Goal: Task Accomplishment & Management: Complete application form

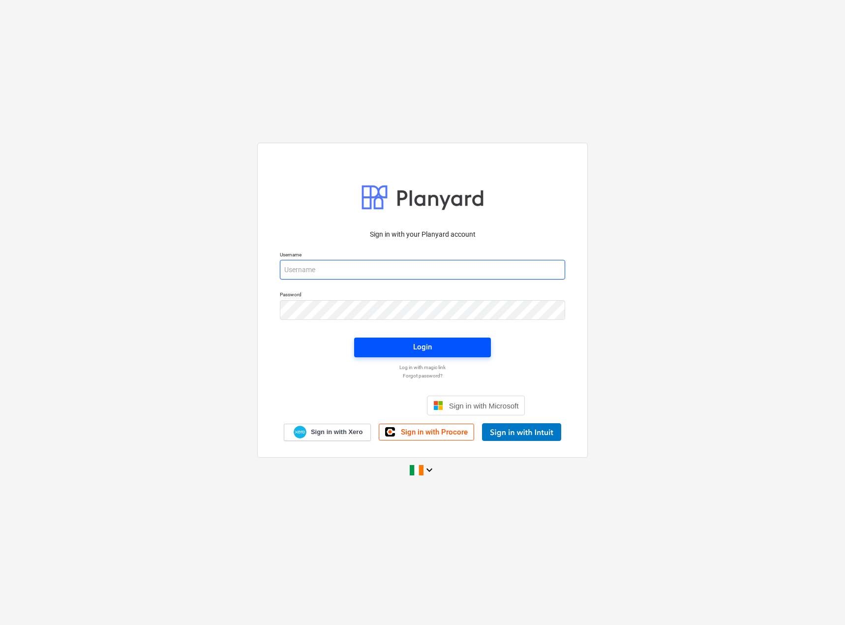
type input "[PERSON_NAME][EMAIL_ADDRESS][DOMAIN_NAME]"
click at [384, 344] on span "Login" at bounding box center [422, 346] width 113 height 13
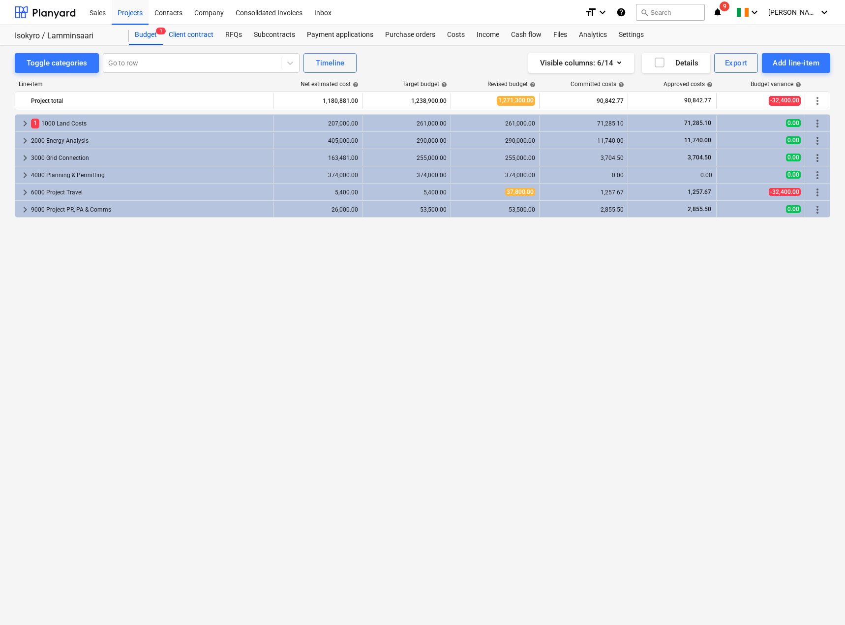
click at [187, 33] on div "Client contract" at bounding box center [191, 35] width 57 height 20
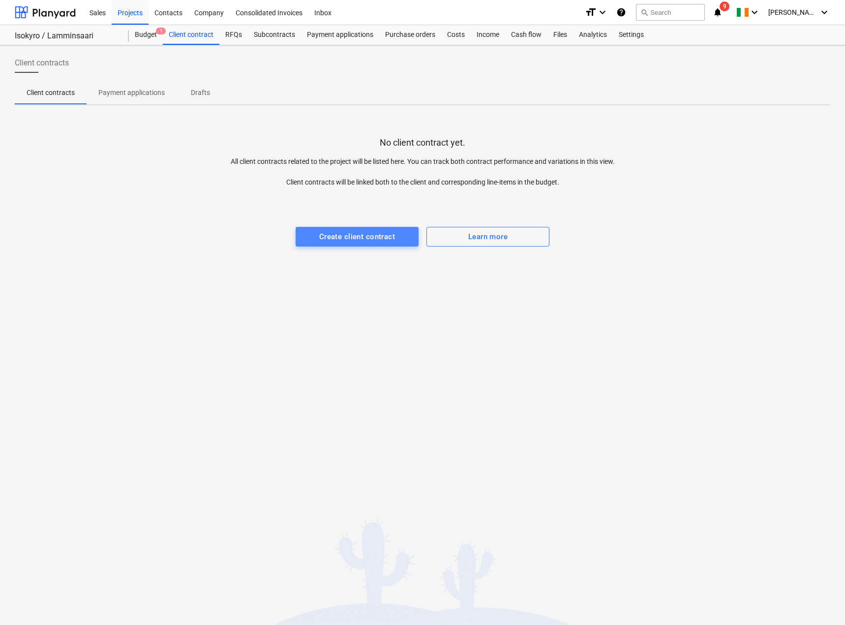
click at [336, 233] on div "Create client contract" at bounding box center [357, 236] width 76 height 13
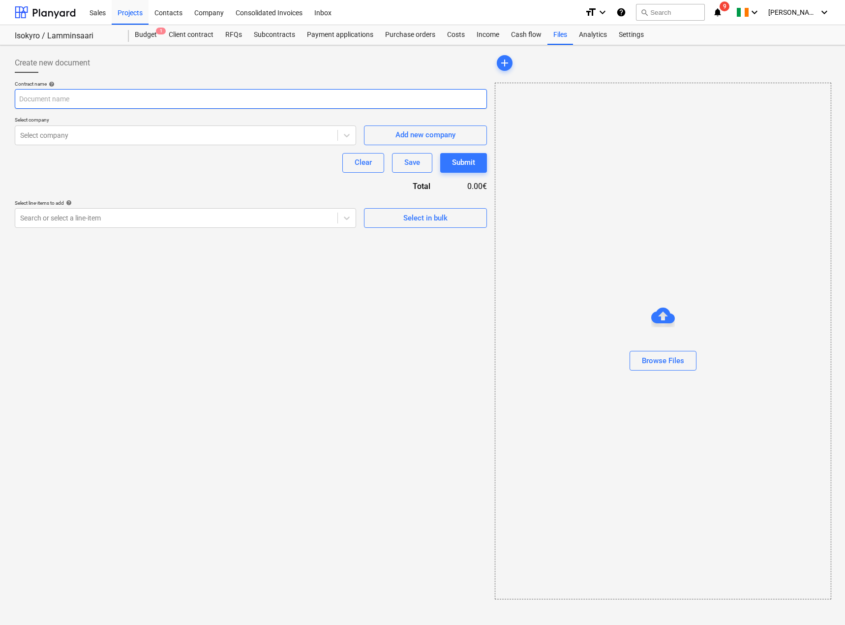
click at [104, 102] on input "text" at bounding box center [251, 99] width 472 height 20
type input "J"
type input "[PERSON_NAME] Isokyrö LIDAR measurement"
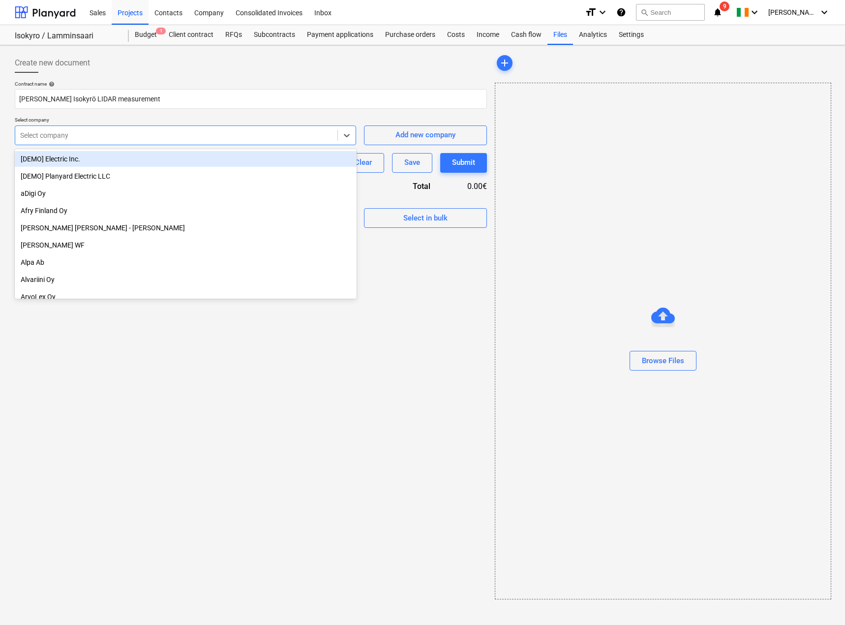
click at [101, 139] on div at bounding box center [176, 135] width 312 height 10
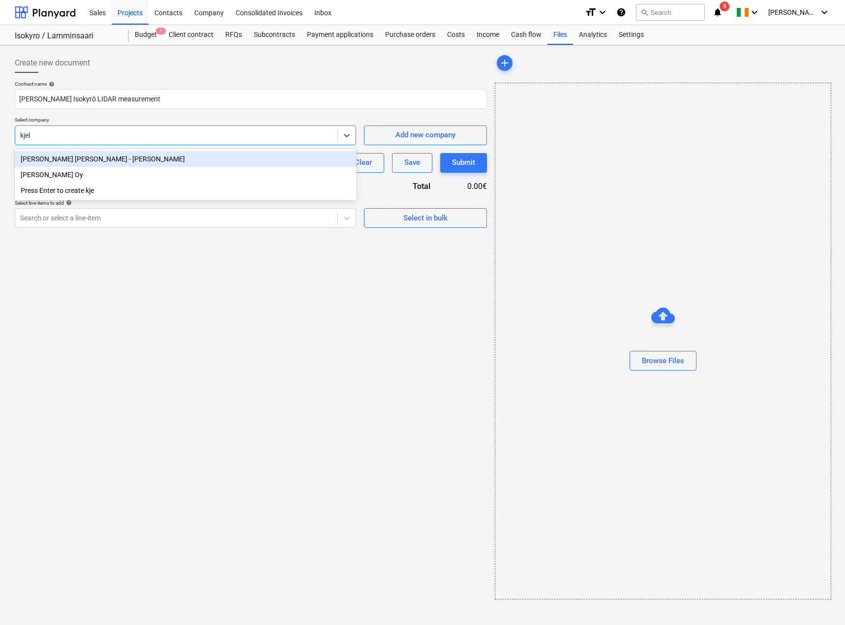
type input "[PERSON_NAME]"
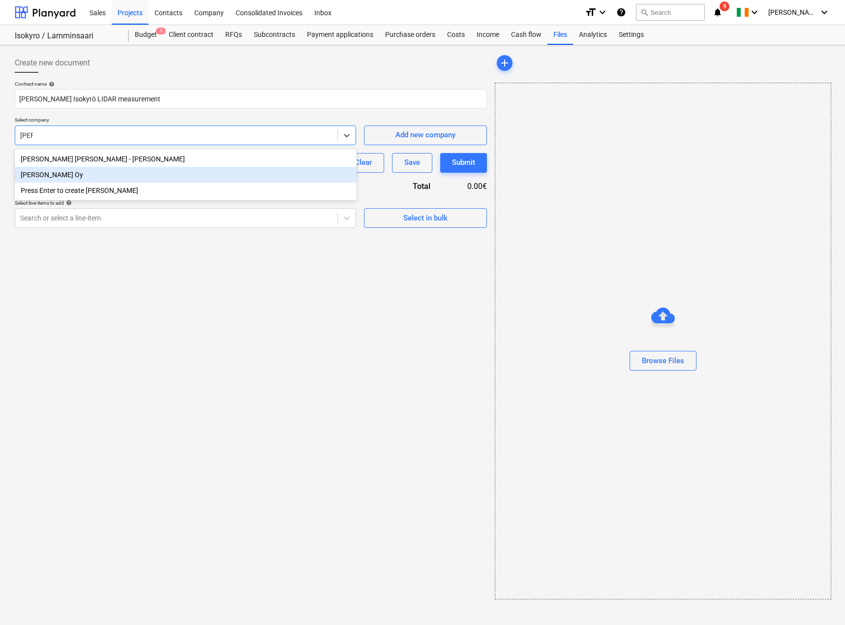
click at [85, 175] on div "[PERSON_NAME] Oy" at bounding box center [186, 175] width 342 height 16
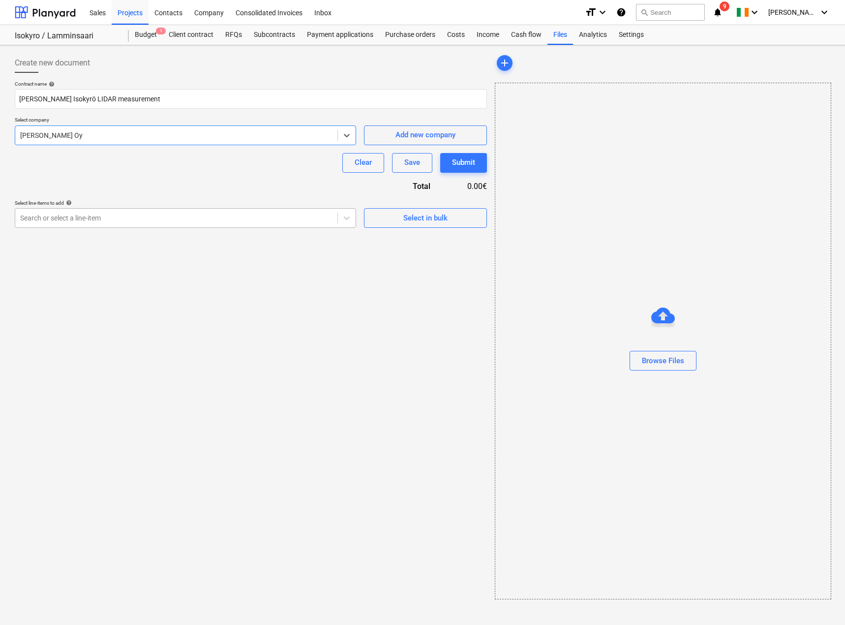
click at [181, 216] on div at bounding box center [176, 218] width 312 height 10
click at [218, 180] on div "Contract name help [PERSON_NAME] Isokyrö LIDAR measurement Select company [PERS…" at bounding box center [251, 154] width 472 height 147
click at [405, 165] on div "Save" at bounding box center [412, 162] width 16 height 13
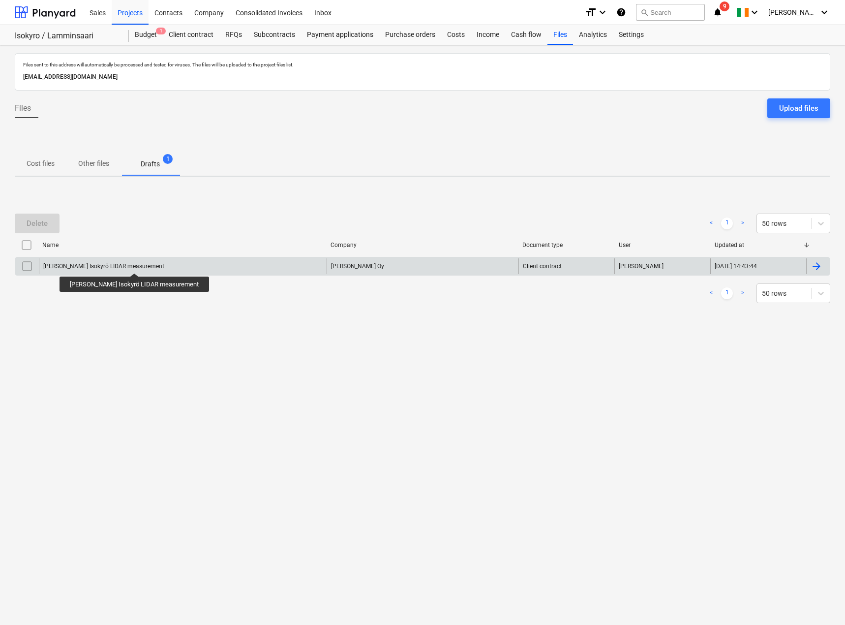
click at [136, 265] on div "[PERSON_NAME] Isokyrö LIDAR measurement" at bounding box center [103, 266] width 121 height 7
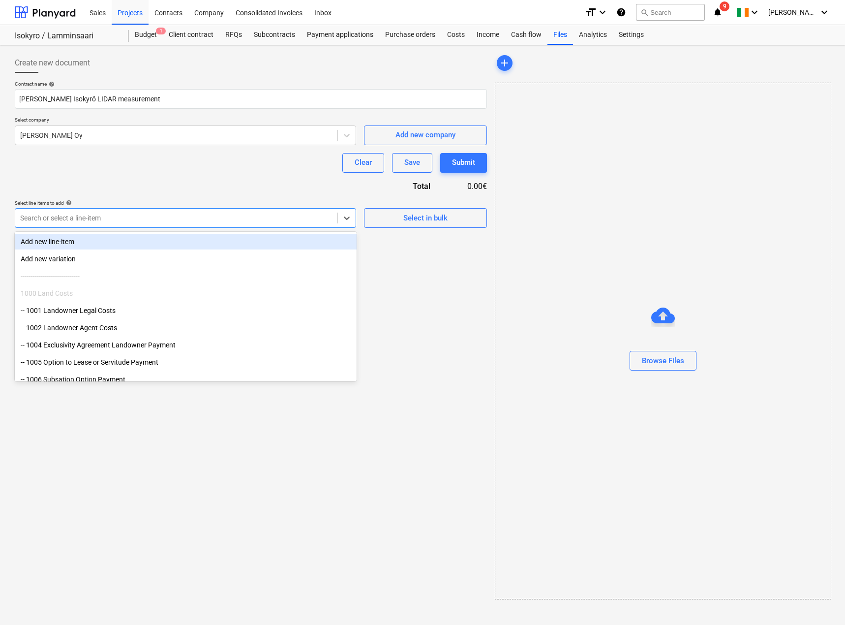
click at [123, 216] on div at bounding box center [176, 218] width 312 height 10
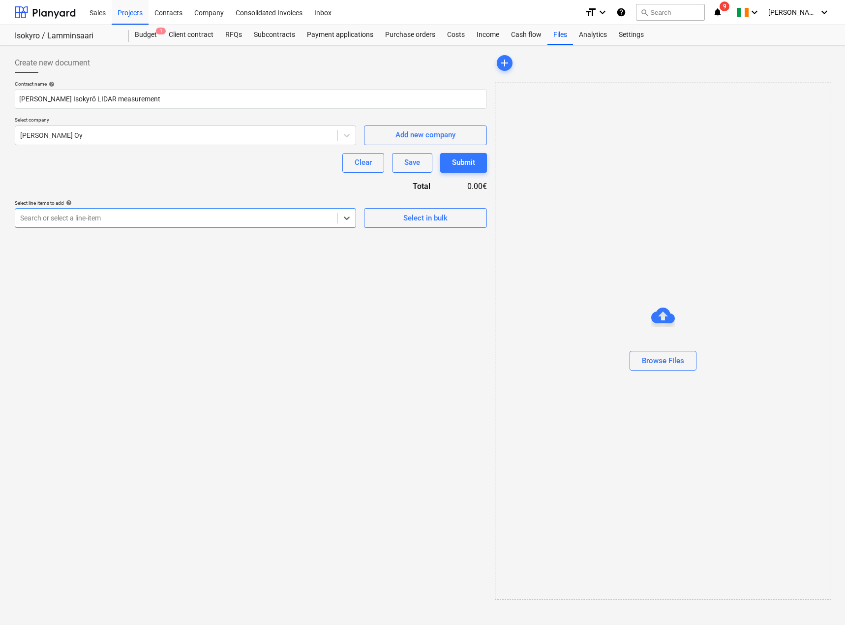
click at [123, 216] on div at bounding box center [176, 218] width 312 height 10
click at [661, 360] on div "Browse Files" at bounding box center [663, 360] width 42 height 13
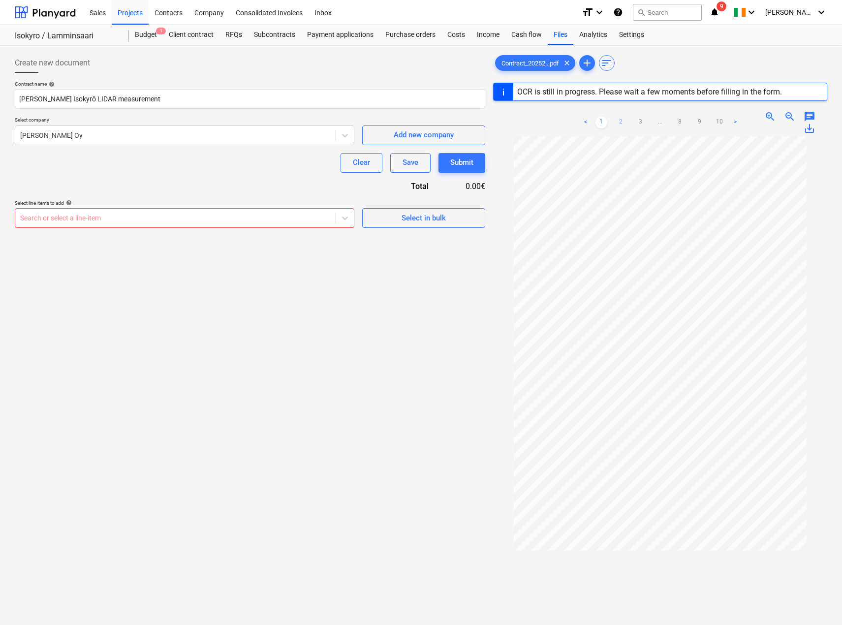
click at [620, 120] on link "2" at bounding box center [621, 123] width 12 height 12
click at [637, 123] on link "3" at bounding box center [641, 123] width 12 height 12
click at [169, 219] on div at bounding box center [175, 218] width 310 height 10
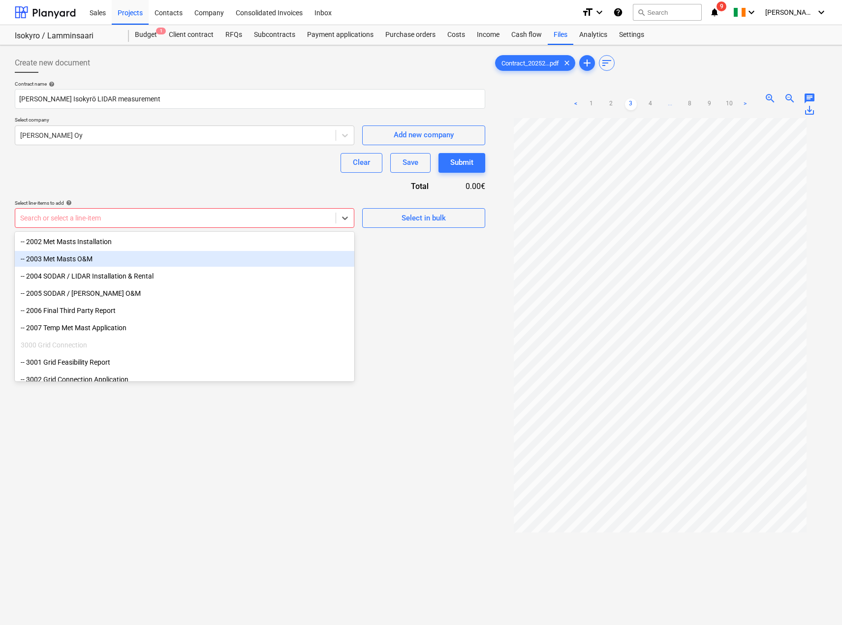
scroll to position [295, 0]
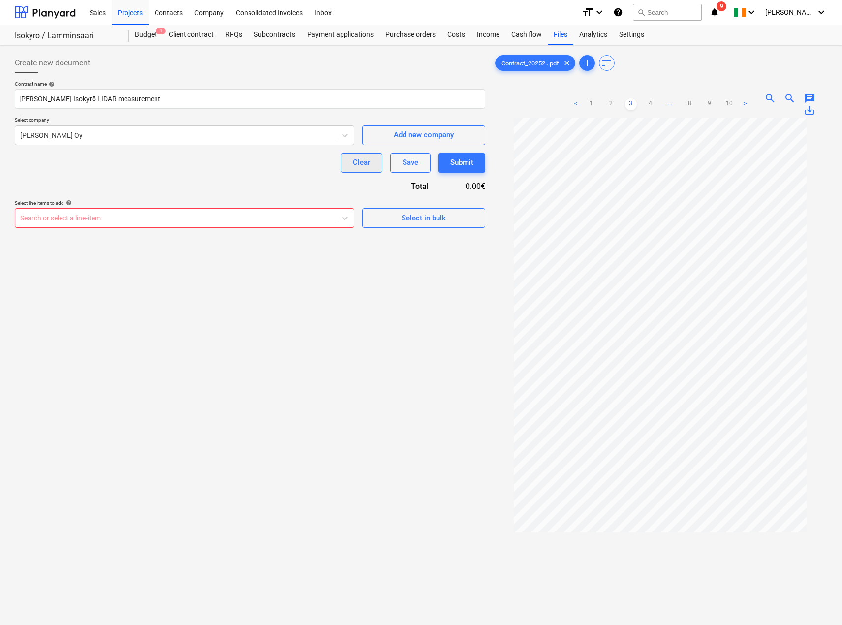
click at [363, 166] on div "Clear" at bounding box center [361, 162] width 17 height 13
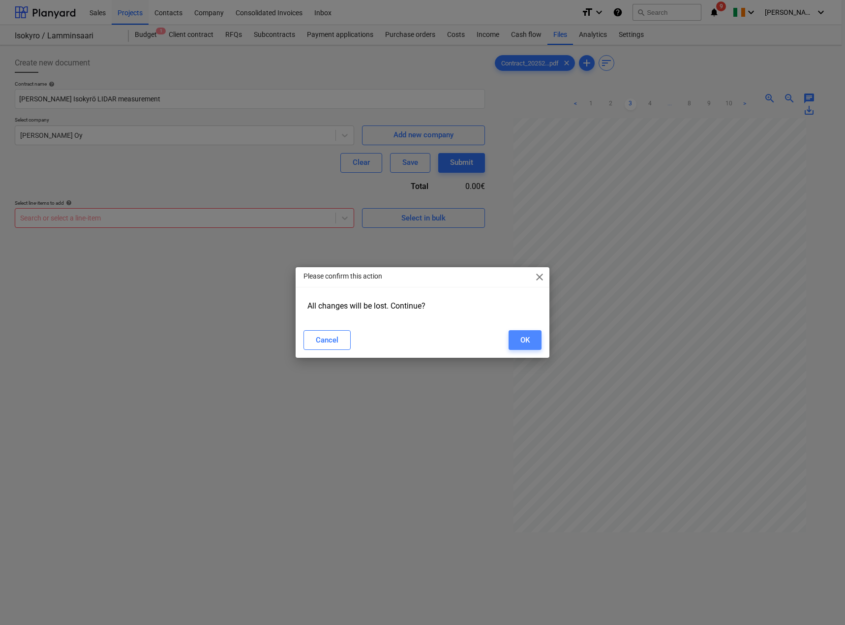
click at [530, 337] on button "OK" at bounding box center [525, 340] width 33 height 20
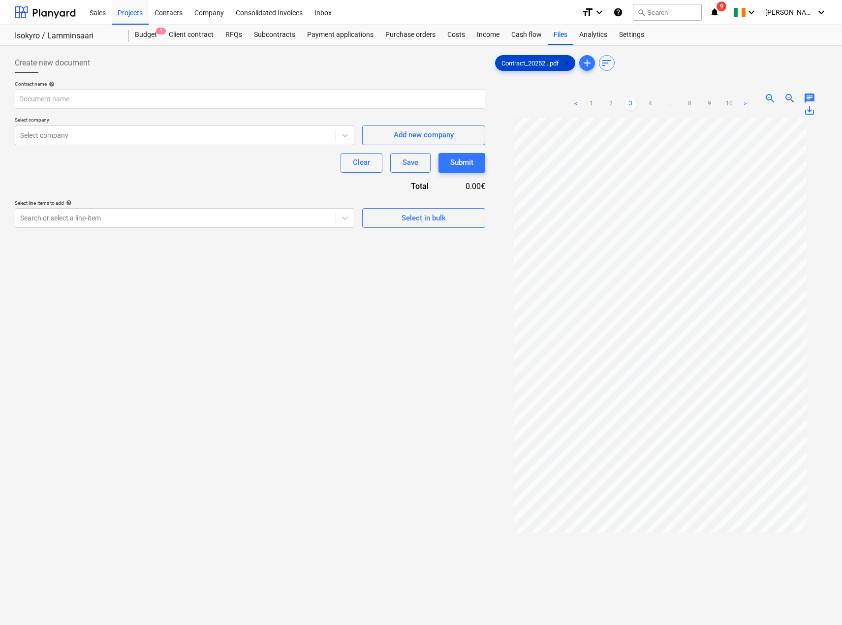
click at [569, 62] on span "clear" at bounding box center [567, 63] width 12 height 12
click at [198, 32] on div "Client contract" at bounding box center [191, 35] width 57 height 20
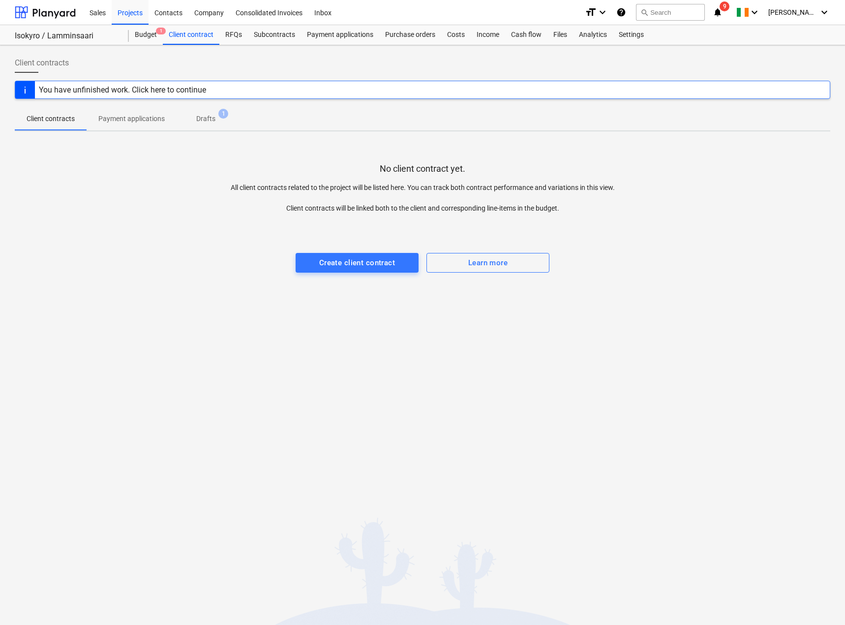
click at [190, 91] on div "You have unfinished work. Click here to continue" at bounding box center [122, 89] width 167 height 9
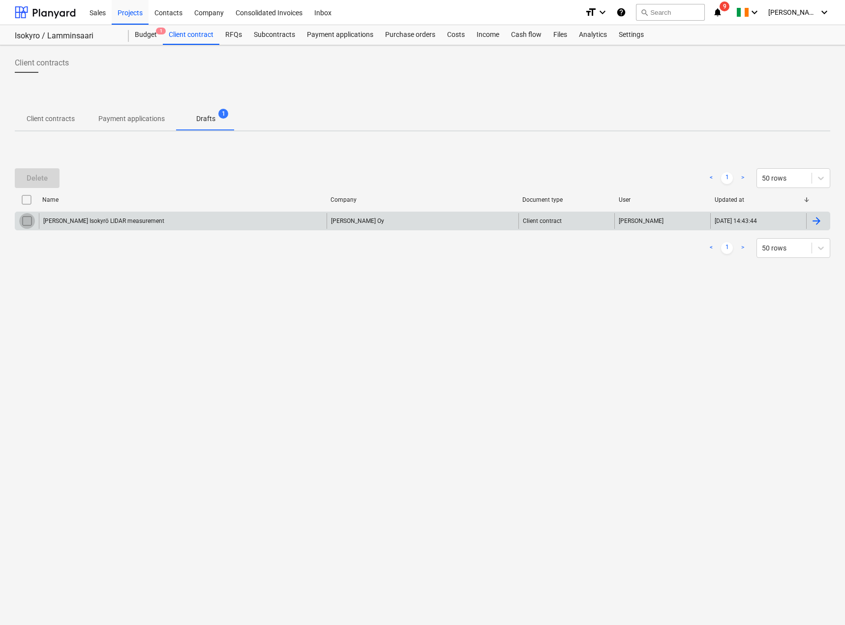
click at [26, 223] on input "checkbox" at bounding box center [27, 221] width 16 height 16
click at [53, 180] on button "Delete" at bounding box center [37, 178] width 45 height 20
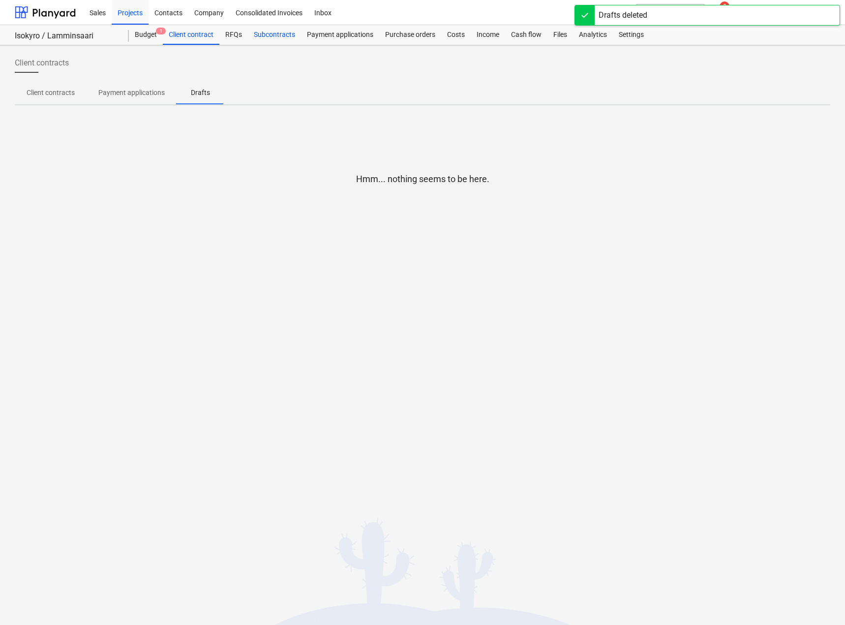
click at [276, 31] on div "Subcontracts" at bounding box center [274, 35] width 53 height 20
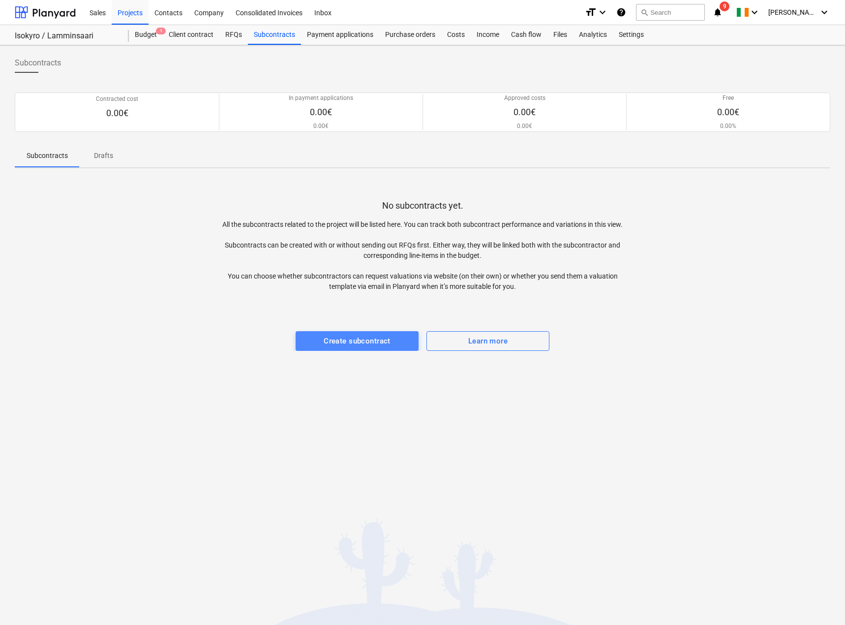
click at [334, 339] on div "Create subcontract" at bounding box center [357, 341] width 67 height 13
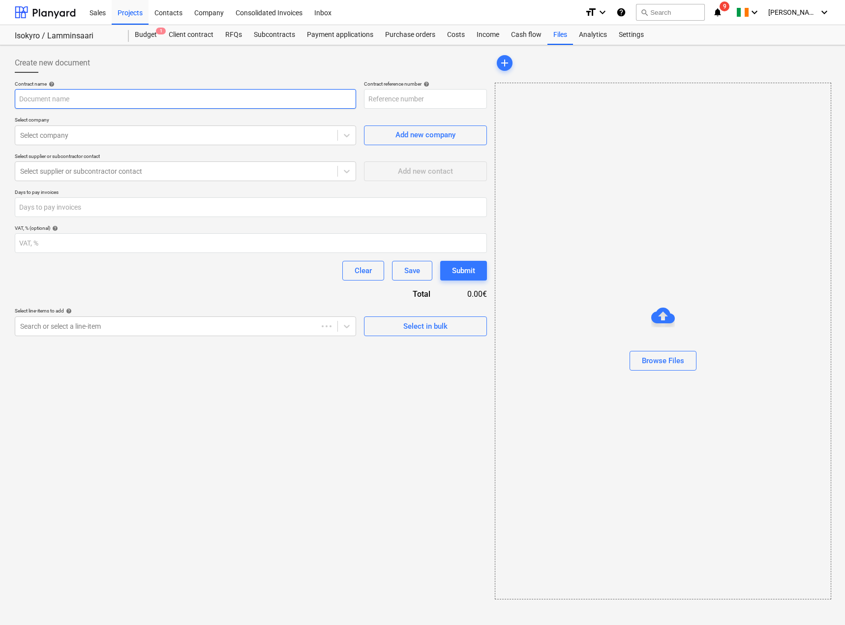
type input "Isokyro-FIN241202-SO-002"
click at [105, 101] on input "text" at bounding box center [185, 99] width 341 height 20
type input "[PERSON_NAME] Isokyrö LIDAR Measurement"
click at [90, 134] on div at bounding box center [176, 135] width 312 height 10
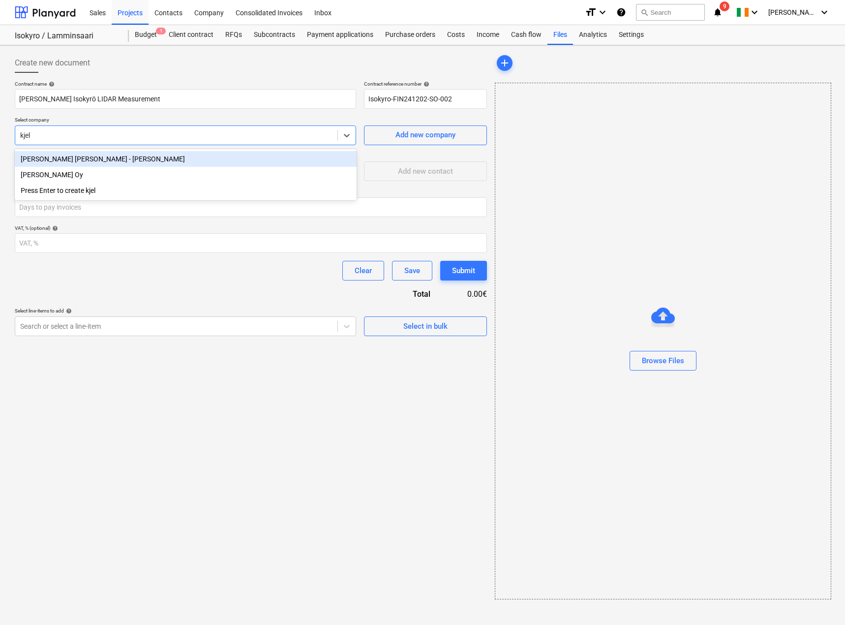
type input "[PERSON_NAME]"
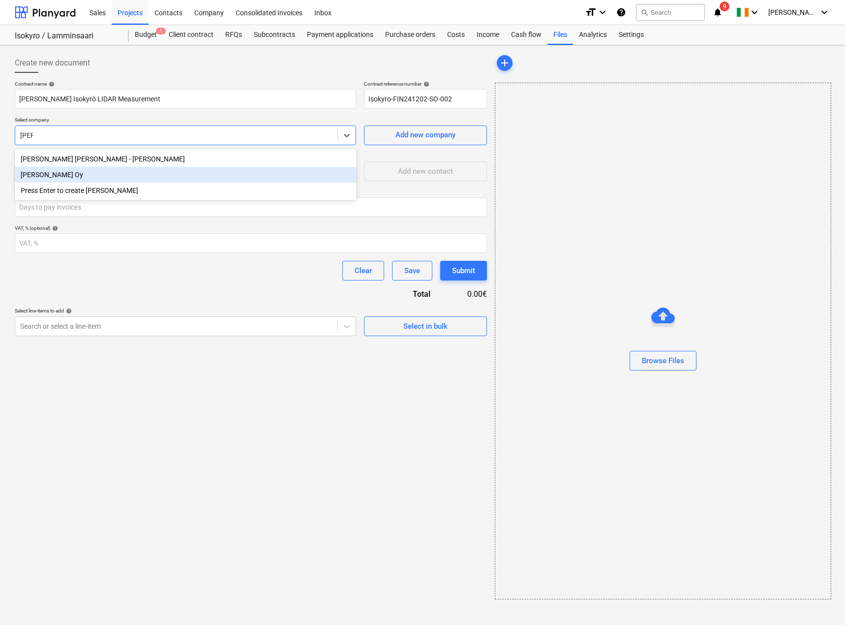
click at [58, 172] on div "[PERSON_NAME] Oy" at bounding box center [186, 175] width 342 height 16
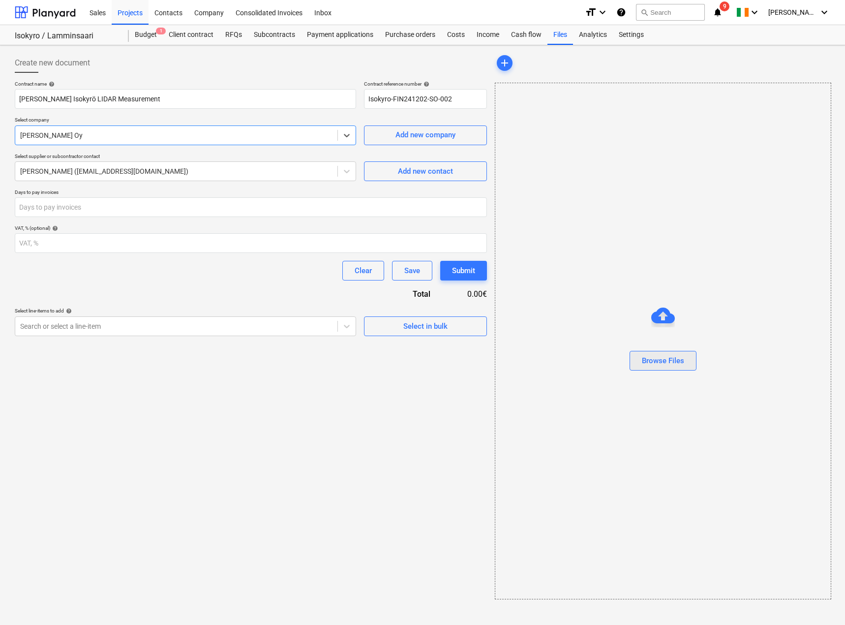
click at [658, 364] on div "Browse Files" at bounding box center [663, 360] width 42 height 13
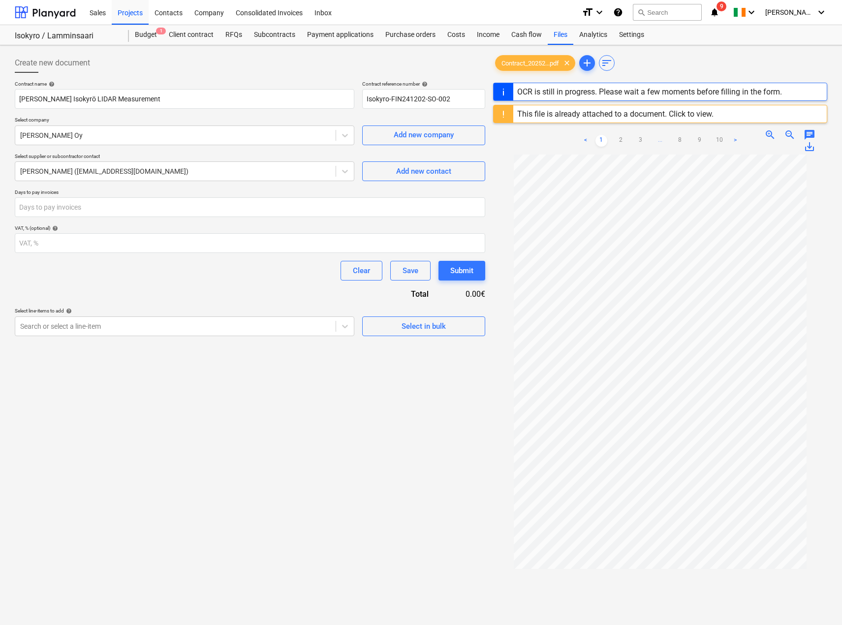
click at [555, 115] on div "This file is already attached to a document. Click to view." at bounding box center [615, 113] width 196 height 9
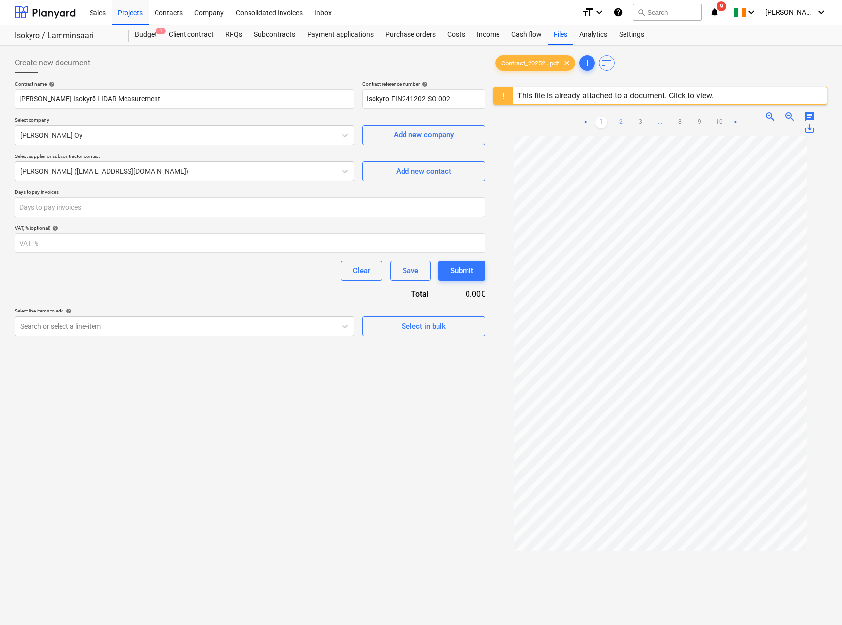
click at [623, 121] on link "2" at bounding box center [621, 123] width 12 height 12
click at [639, 123] on link "3" at bounding box center [641, 123] width 12 height 12
click at [651, 122] on link "4" at bounding box center [651, 123] width 12 height 12
click at [661, 122] on link "5" at bounding box center [660, 123] width 12 height 12
click at [667, 122] on link "6" at bounding box center [670, 123] width 12 height 12
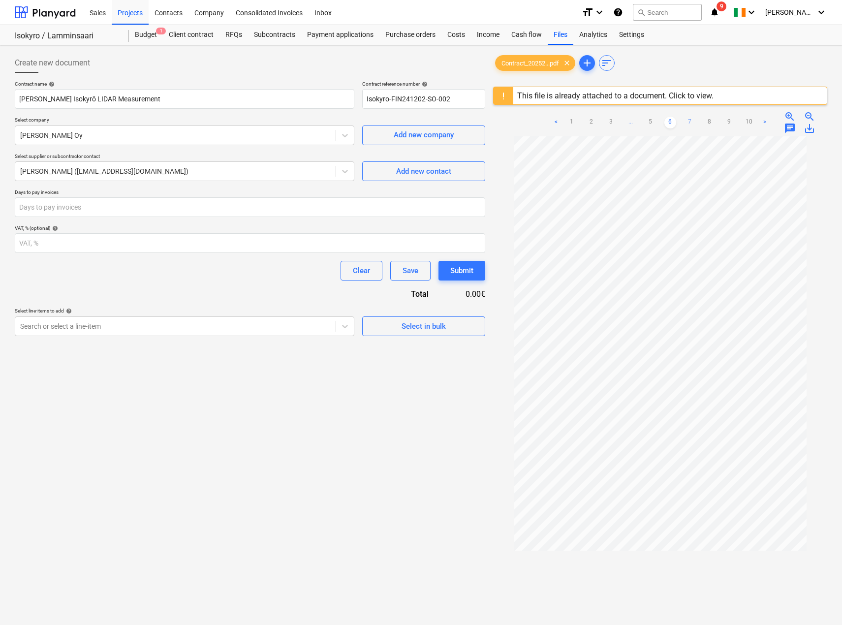
click at [688, 123] on link "7" at bounding box center [690, 123] width 12 height 12
click at [695, 123] on link "8" at bounding box center [700, 123] width 12 height 12
click at [710, 122] on link "9" at bounding box center [710, 123] width 12 height 12
click at [721, 122] on link "10" at bounding box center [719, 123] width 12 height 12
click at [734, 123] on link ">" at bounding box center [735, 123] width 12 height 12
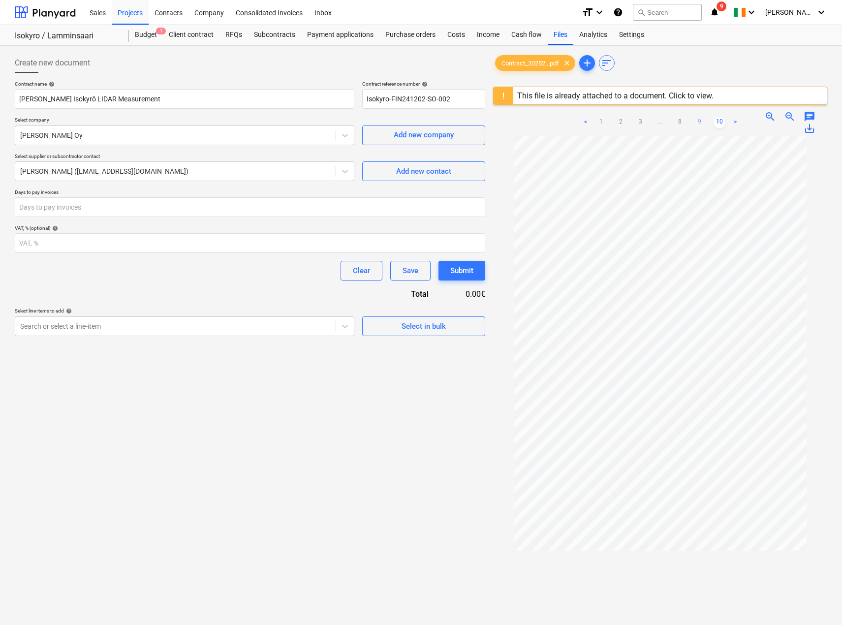
click at [701, 122] on link "9" at bounding box center [700, 123] width 12 height 12
click at [681, 123] on link "8" at bounding box center [680, 123] width 12 height 12
click at [680, 123] on ul "< 1 2 3 ... 7 8 9 10 >" at bounding box center [660, 123] width 181 height 12
click at [671, 121] on link "7" at bounding box center [670, 123] width 12 height 12
click at [660, 121] on link "6" at bounding box center [660, 123] width 12 height 12
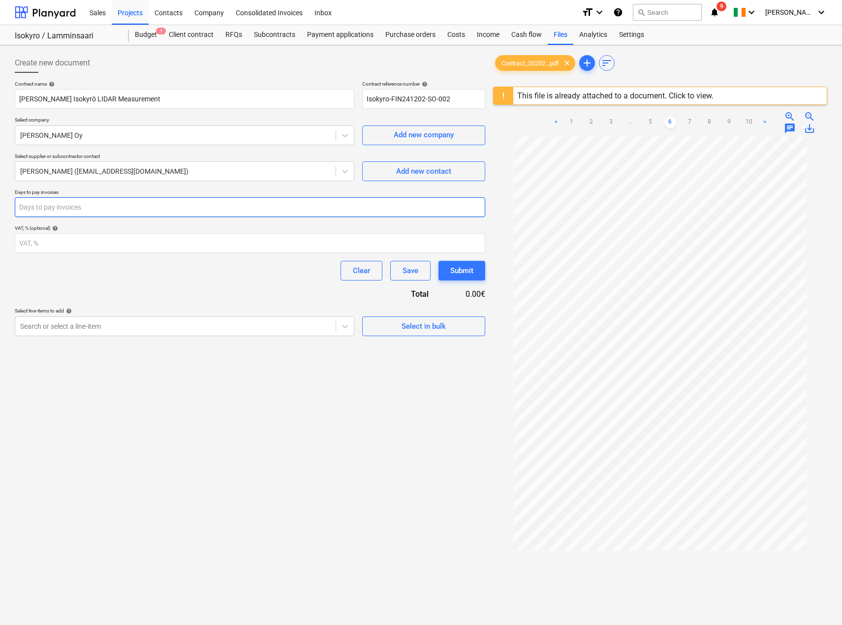
click at [98, 207] on input "number" at bounding box center [250, 207] width 470 height 20
type input "30"
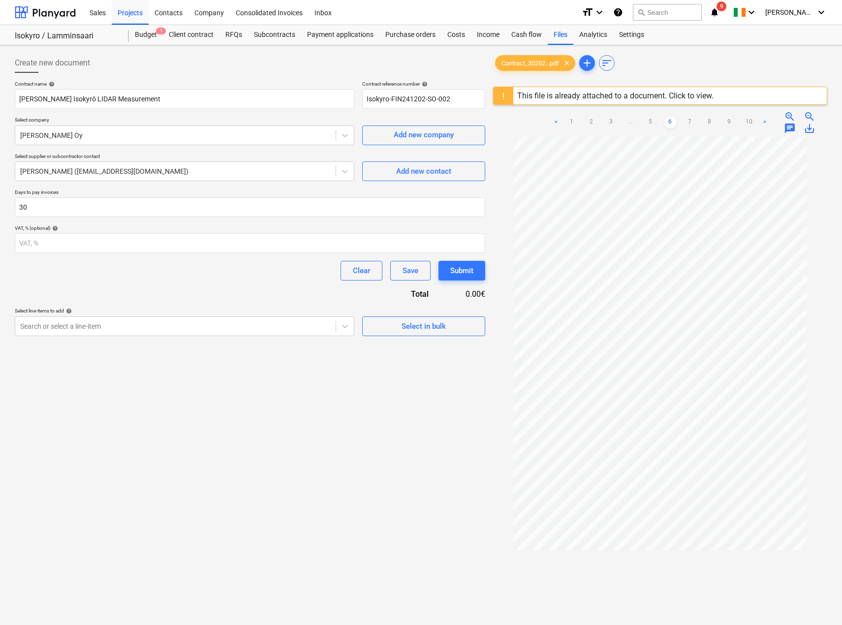
click at [96, 275] on div "Clear Save Submit" at bounding box center [250, 271] width 470 height 20
click at [263, 329] on div at bounding box center [175, 326] width 310 height 10
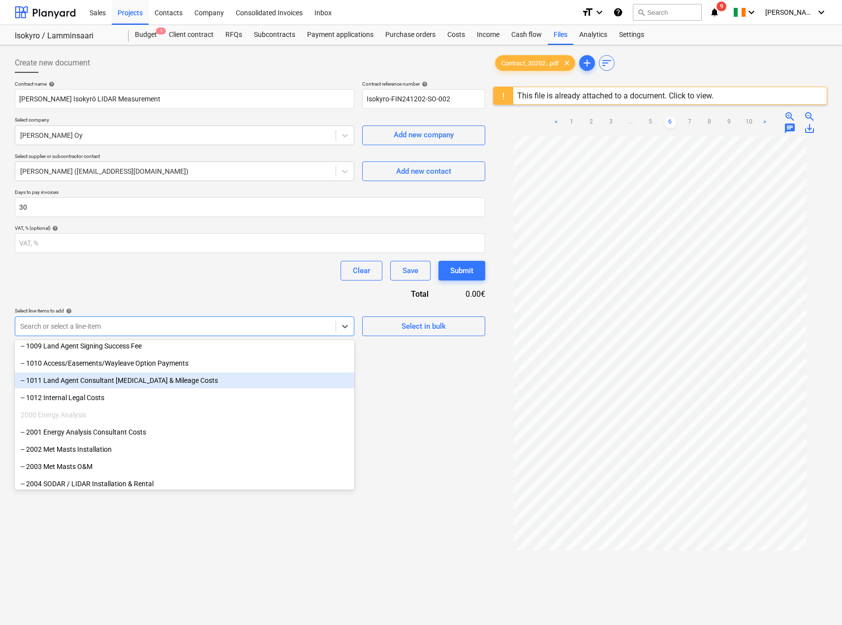
scroll to position [197, 0]
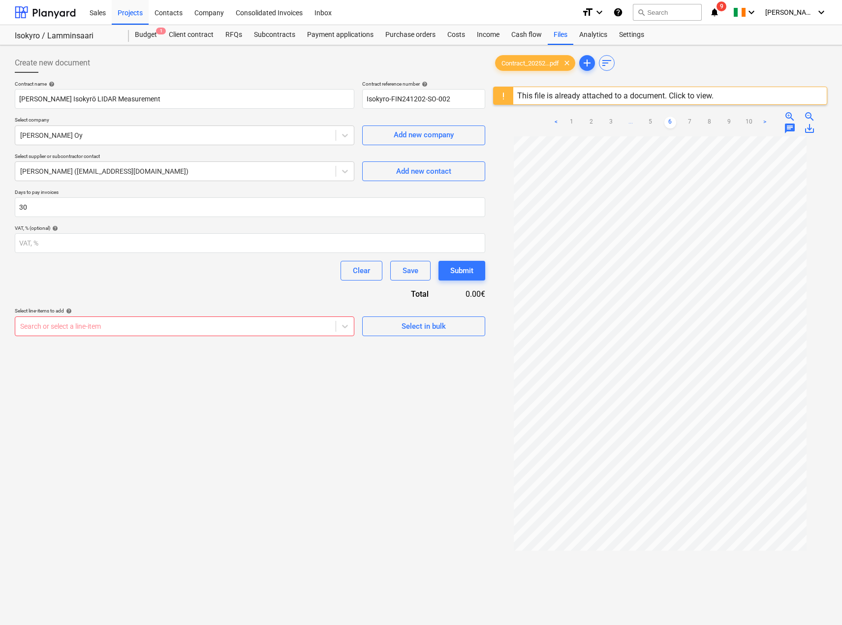
click at [427, 415] on div "Create new document Contract name help [PERSON_NAME] Isokyrö LIDAR Measurement …" at bounding box center [250, 393] width 478 height 688
click at [143, 292] on div "Contract name help [PERSON_NAME] Isokyrö LIDAR Measurement Contract reference n…" at bounding box center [250, 208] width 470 height 255
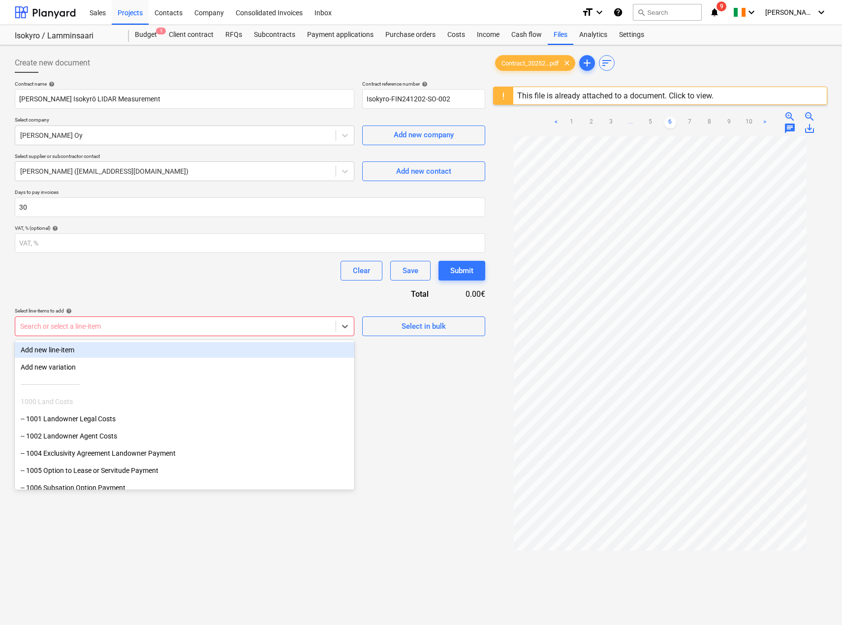
click at [104, 326] on div at bounding box center [175, 326] width 310 height 10
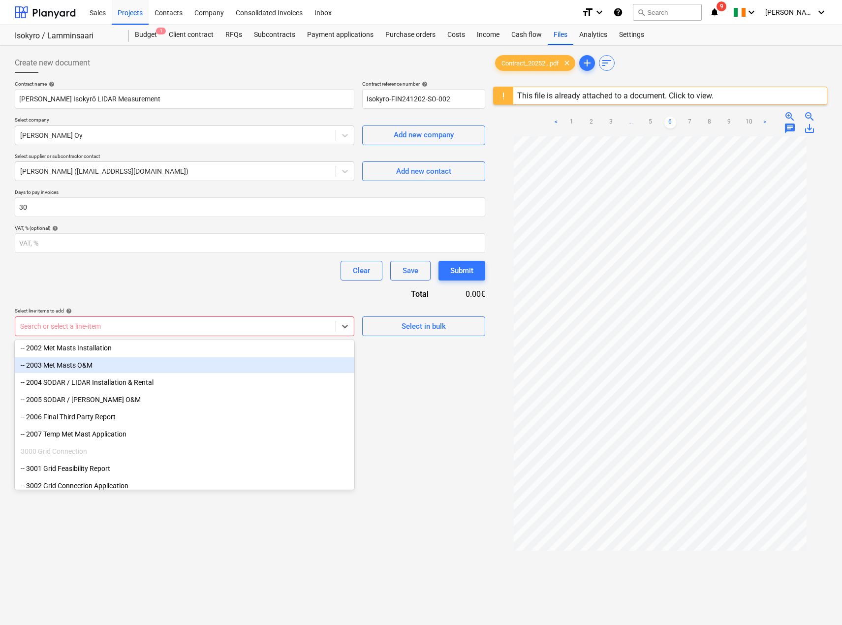
scroll to position [295, 0]
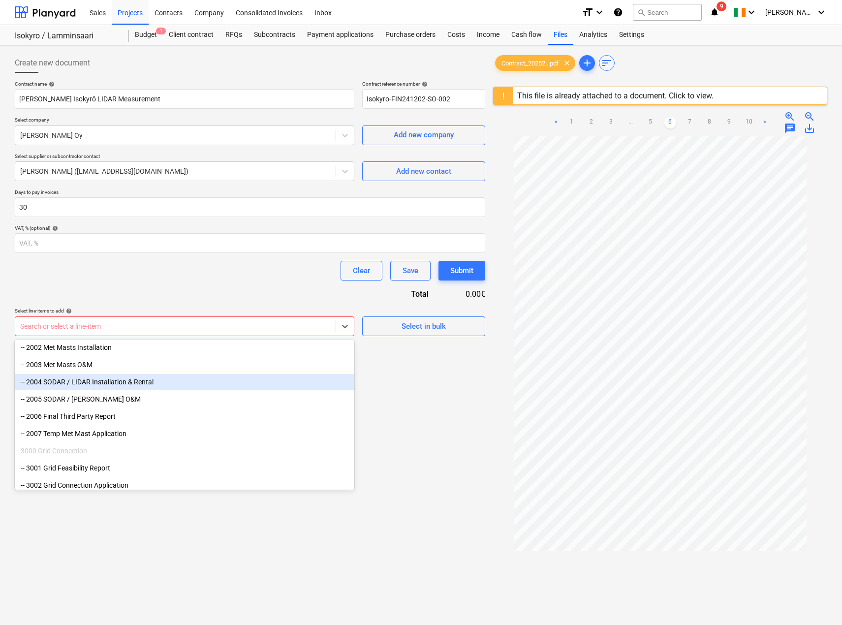
click at [177, 385] on div "-- 2004 SODAR / LIDAR Installation & Rental" at bounding box center [185, 382] width 340 height 16
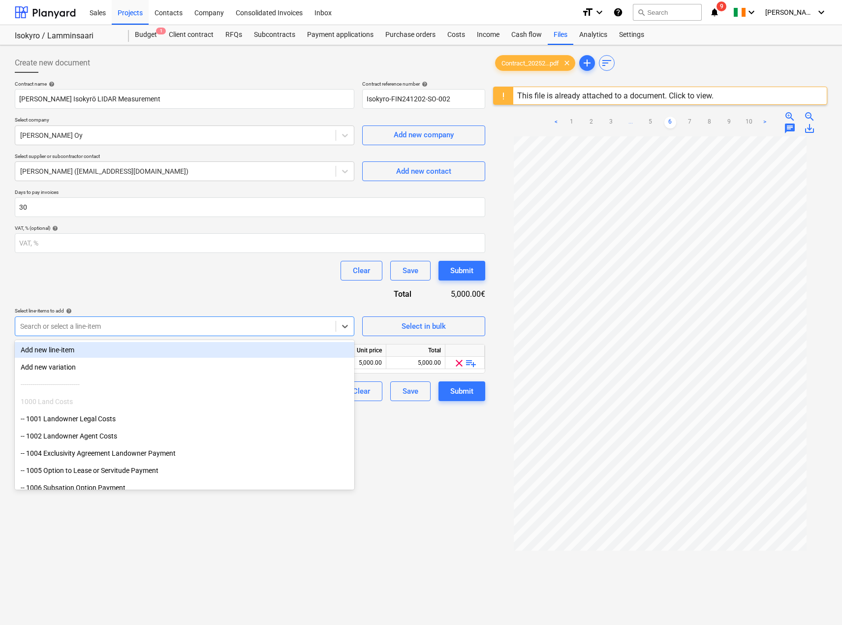
click at [197, 327] on div at bounding box center [175, 326] width 310 height 10
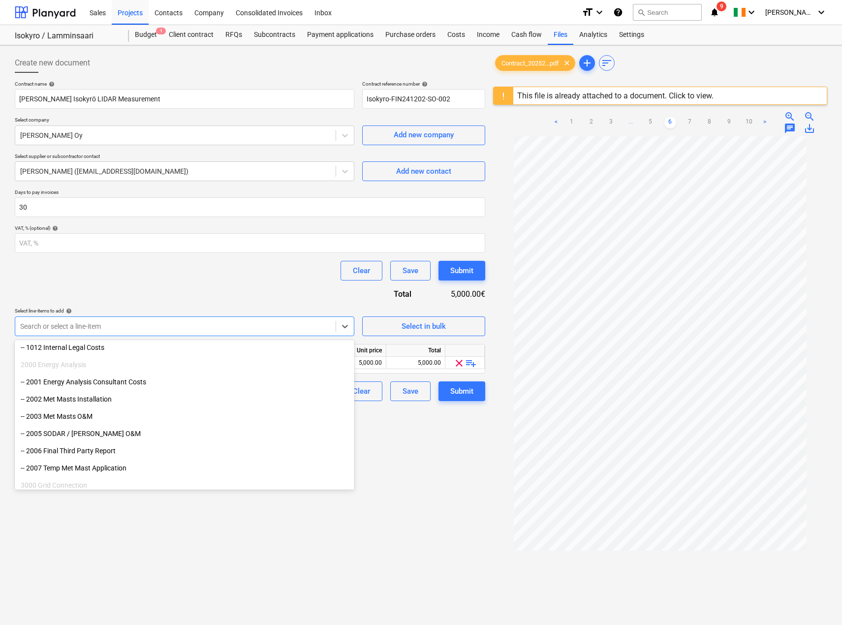
scroll to position [246, 0]
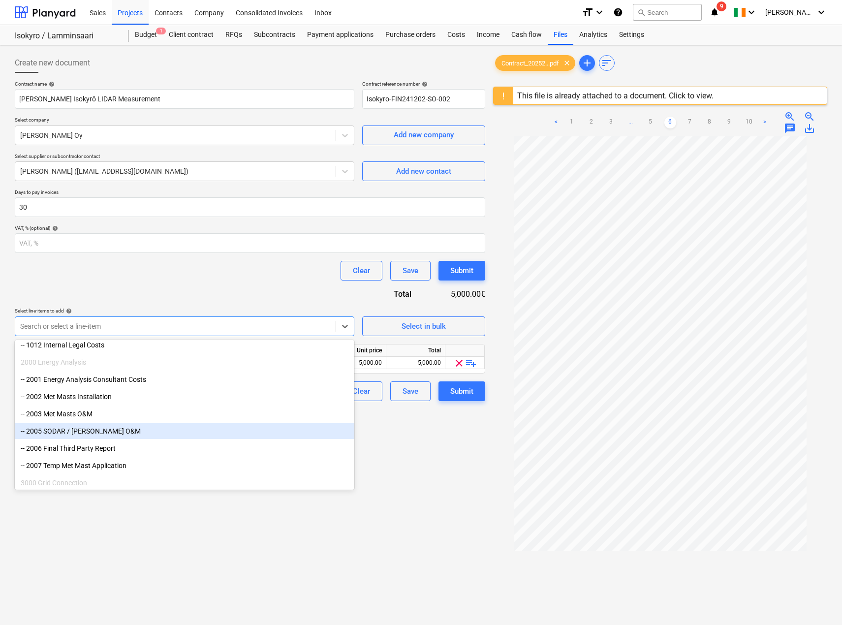
click at [179, 431] on div "-- 2005 SODAR / [PERSON_NAME] O&M" at bounding box center [185, 431] width 340 height 16
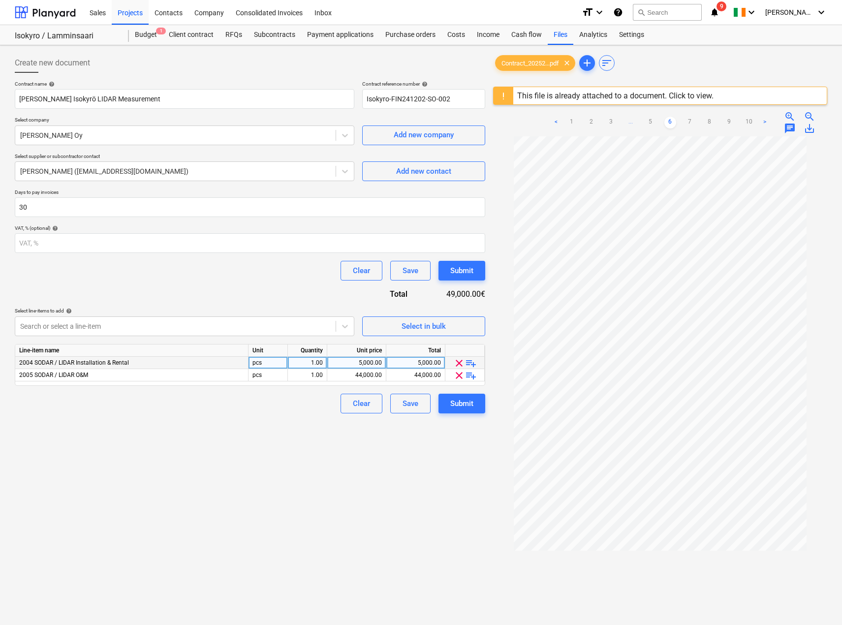
click at [413, 364] on div "5,000.00" at bounding box center [415, 363] width 51 height 12
type input "4000"
click at [299, 412] on div "Clear Save Submit" at bounding box center [250, 404] width 470 height 20
click at [410, 377] on div "44,000.00" at bounding box center [415, 375] width 51 height 12
click at [470, 377] on span "playlist_add" at bounding box center [471, 376] width 12 height 12
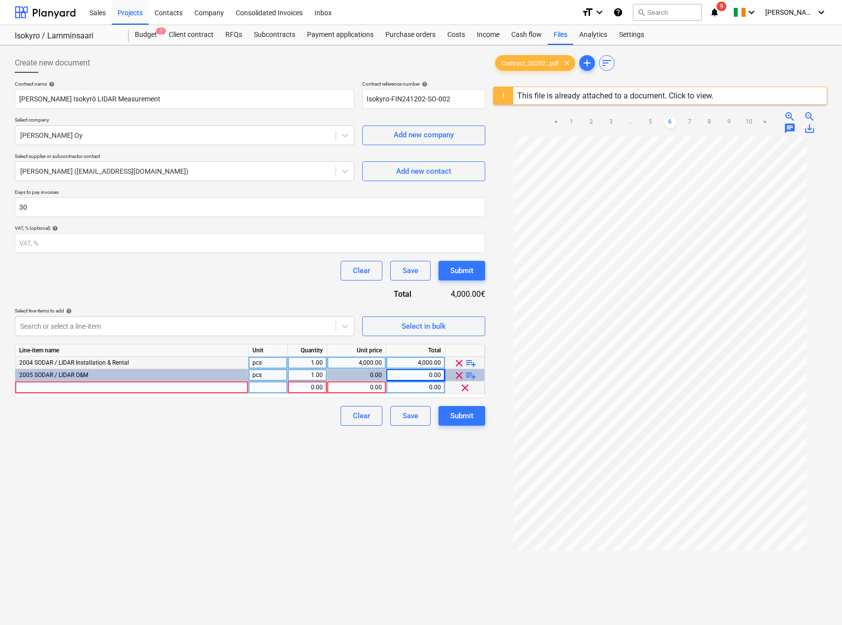
click at [465, 388] on span "clear" at bounding box center [465, 388] width 12 height 12
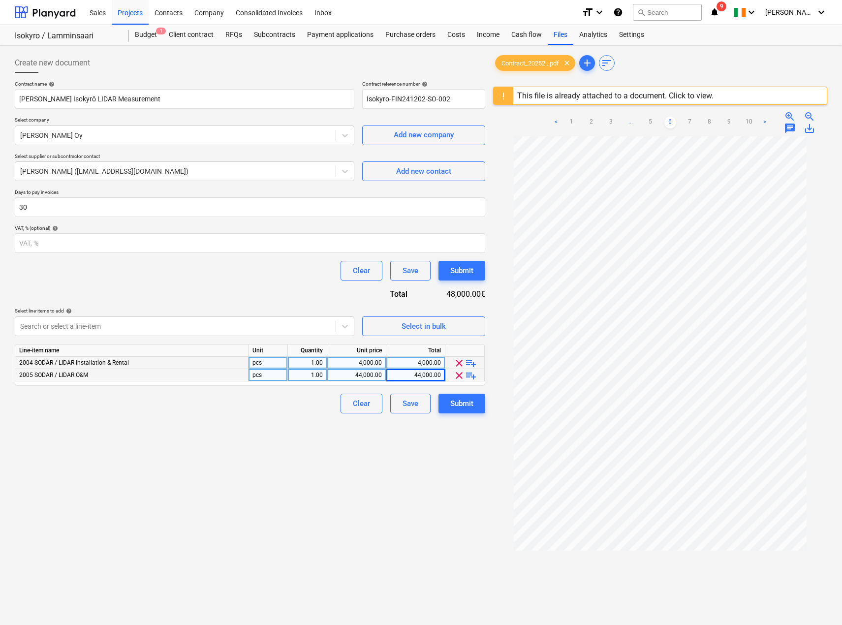
click at [411, 376] on div "44,000.00" at bounding box center [415, 375] width 51 height 12
type input "="
type input "25900+19500+3000"
click at [418, 374] on div "44,000.00" at bounding box center [415, 375] width 51 height 12
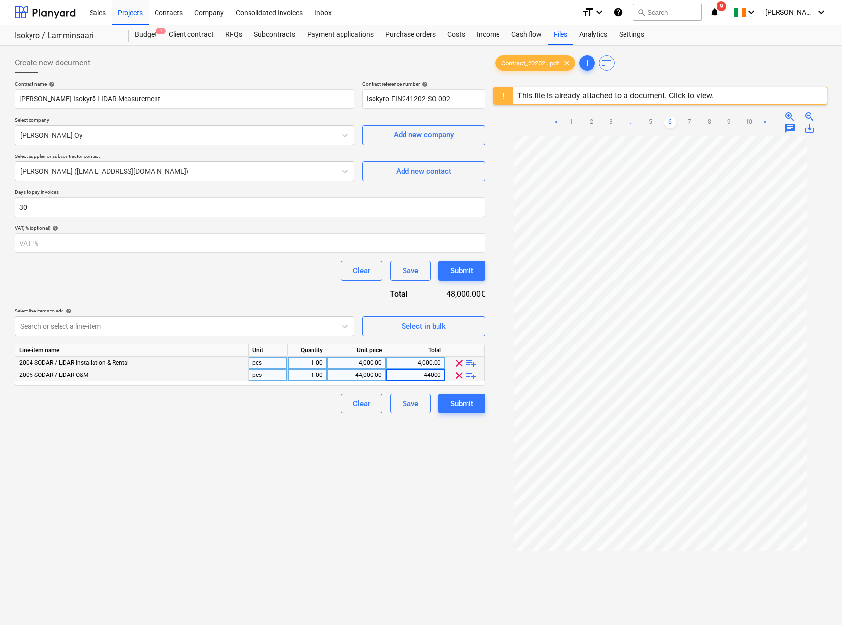
click at [418, 374] on input "44000" at bounding box center [415, 375] width 59 height 12
type input "48,4"
click at [309, 428] on div "Create new document Contract name help [PERSON_NAME] Isokyrö LIDAR Measurement …" at bounding box center [250, 393] width 478 height 688
click at [330, 464] on div "Create new document Contract name help [PERSON_NAME] Isokyrö LIDAR Measurement …" at bounding box center [250, 393] width 478 height 688
click at [457, 401] on div "Submit" at bounding box center [461, 403] width 23 height 13
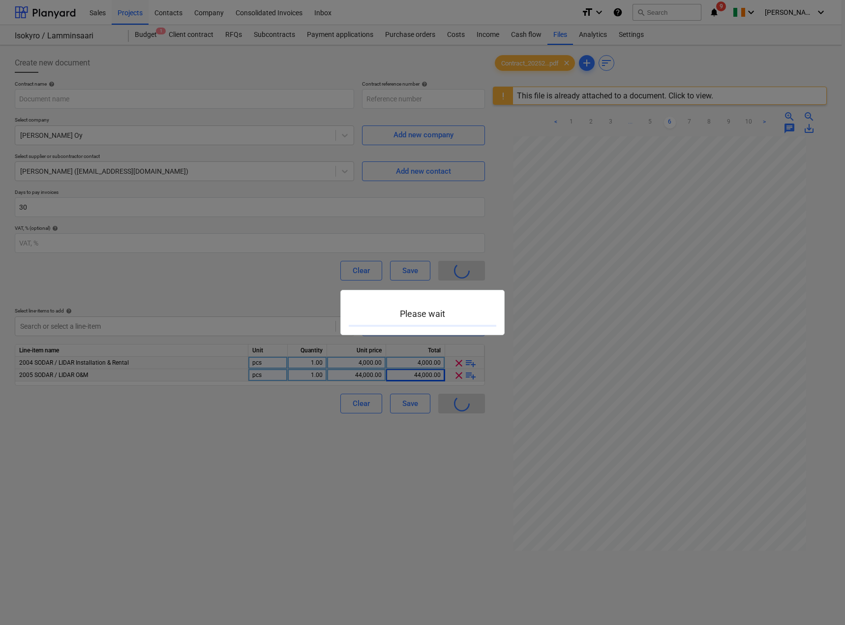
type input "Isokyro-FIN241202-SO-002"
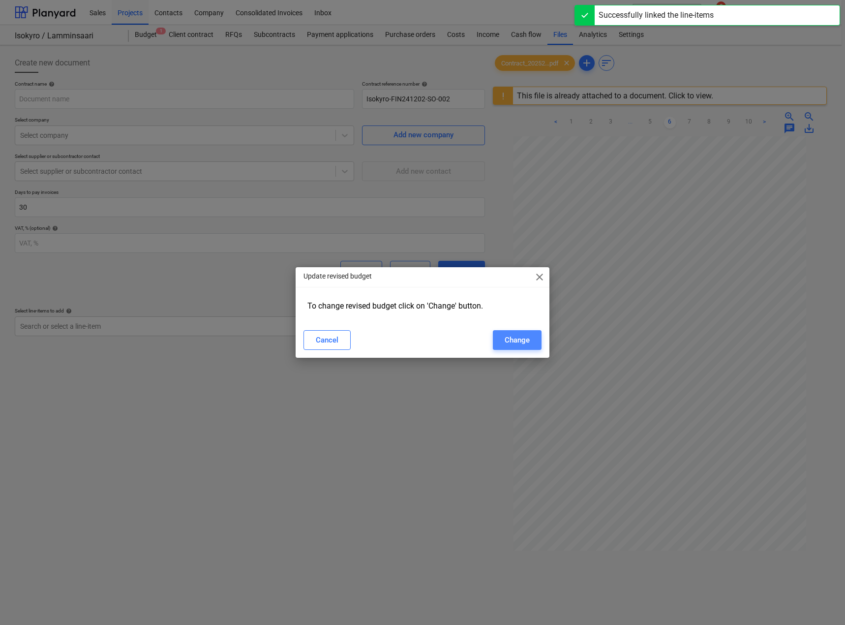
click at [517, 344] on div "Change" at bounding box center [517, 340] width 25 height 13
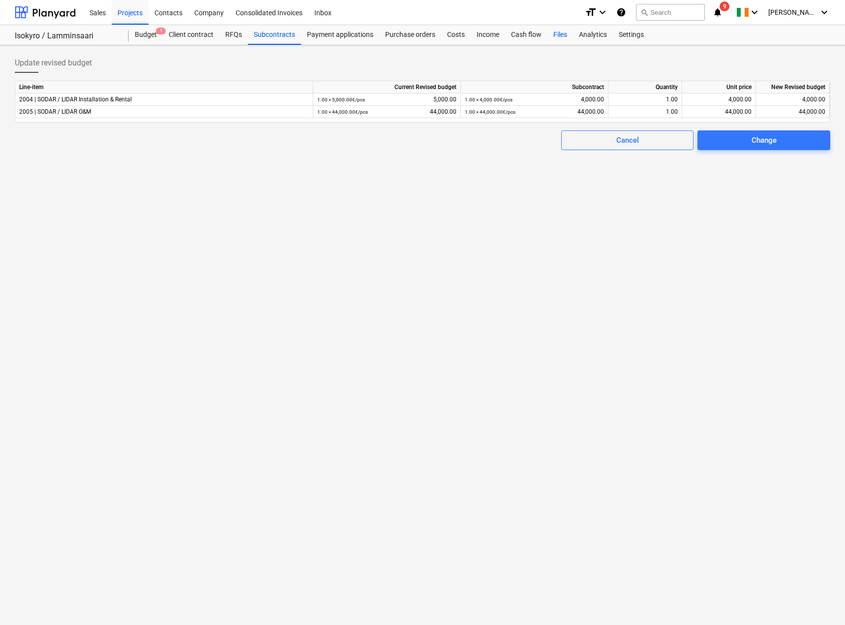
click at [560, 36] on div "Files" at bounding box center [561, 35] width 26 height 20
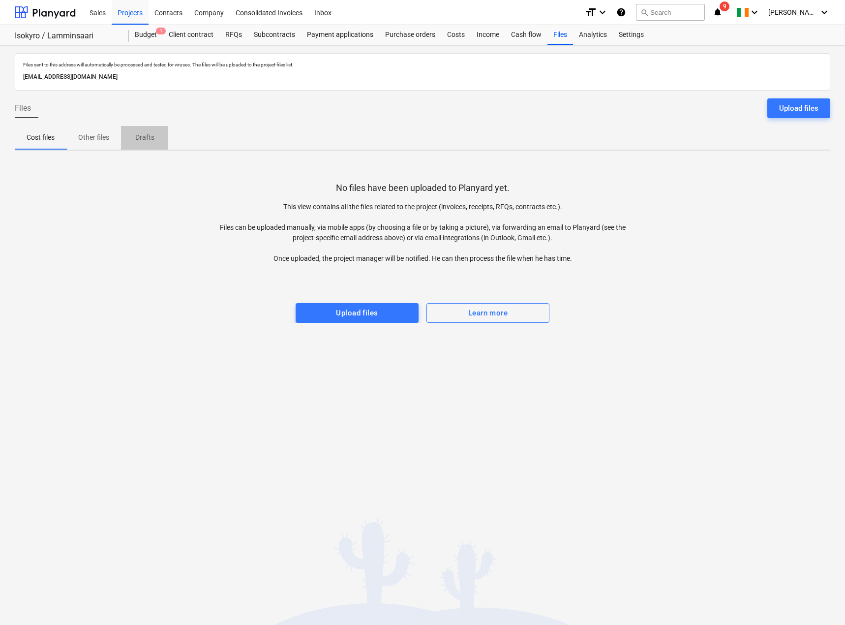
click at [132, 137] on span "Drafts" at bounding box center [144, 137] width 47 height 16
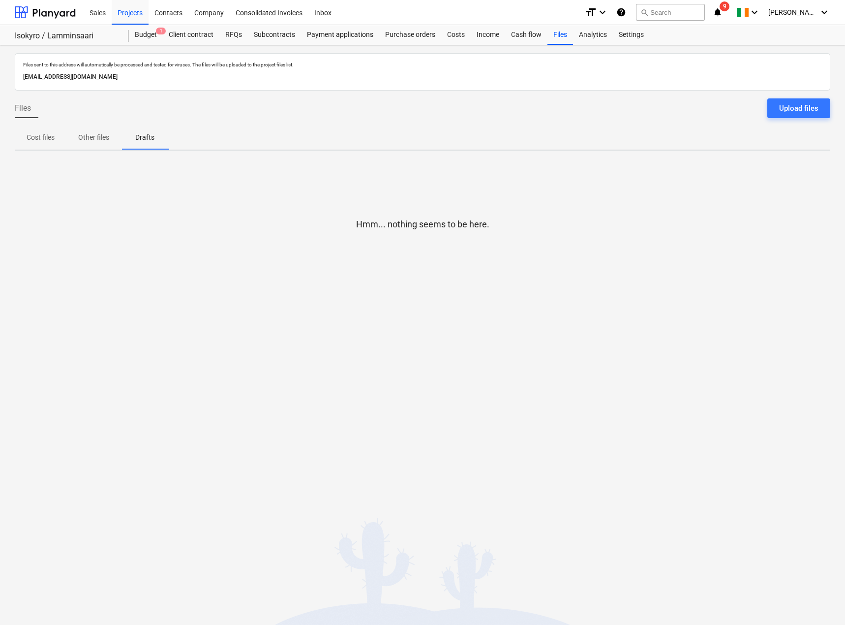
click at [98, 139] on p "Other files" at bounding box center [93, 137] width 31 height 10
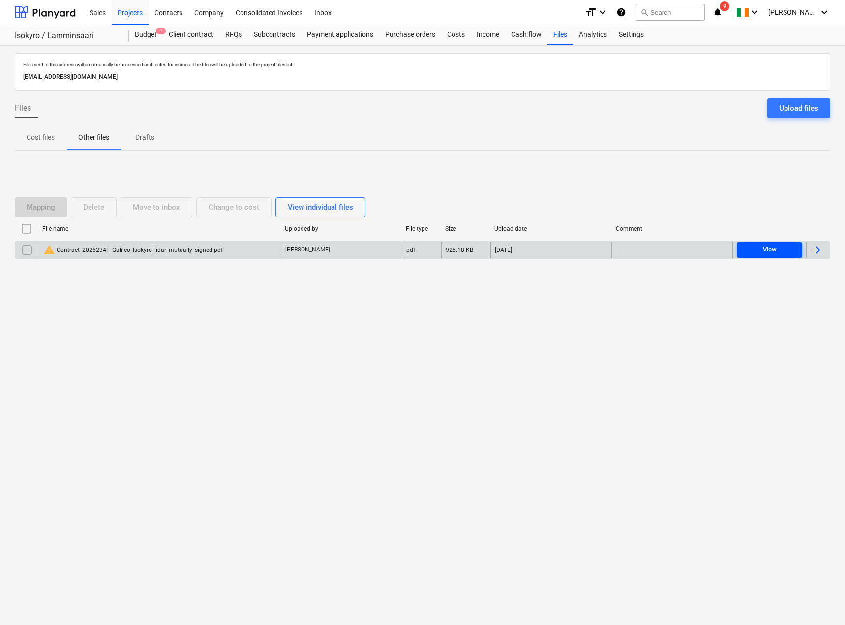
click at [777, 250] on span "View" at bounding box center [770, 249] width 58 height 11
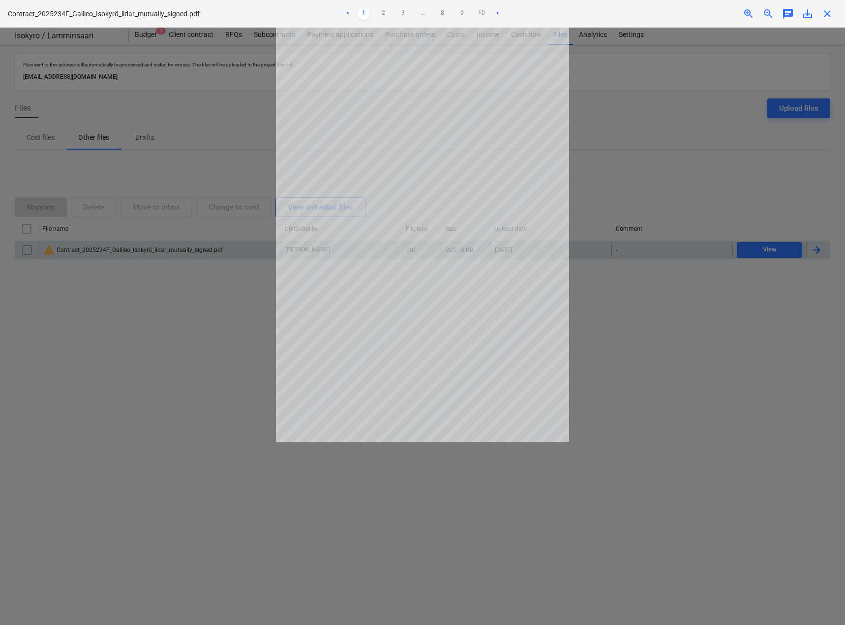
click at [578, 312] on div at bounding box center [422, 326] width 845 height 597
click at [154, 310] on div at bounding box center [422, 326] width 845 height 597
click at [660, 289] on div at bounding box center [422, 326] width 845 height 597
click at [385, 13] on link "2" at bounding box center [383, 14] width 12 height 12
click at [402, 17] on link "3" at bounding box center [403, 14] width 12 height 12
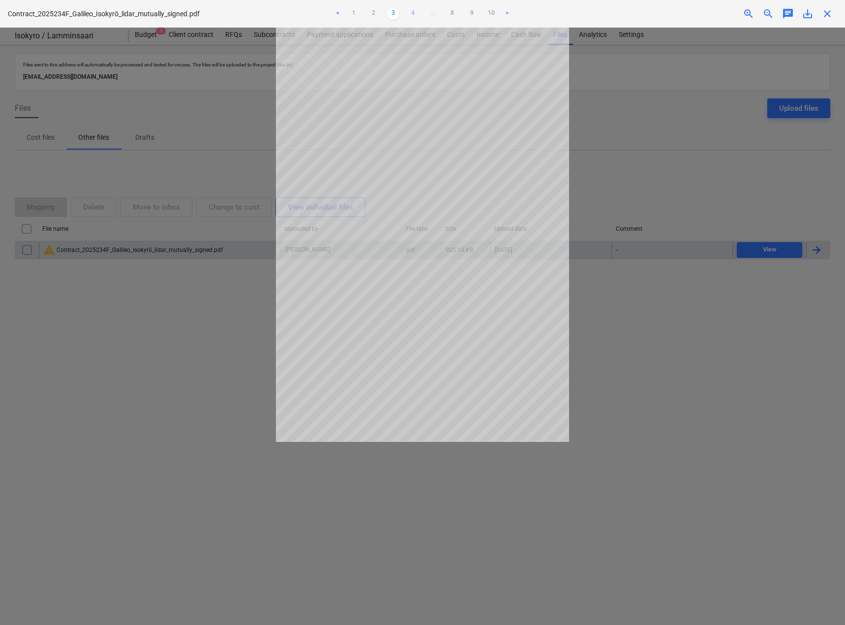
click at [413, 12] on link "4" at bounding box center [413, 14] width 12 height 12
click at [416, 10] on ul "< 1 2 3 4 5 ... 8 9 10 >" at bounding box center [422, 14] width 277 height 12
click at [420, 12] on link "5" at bounding box center [423, 14] width 12 height 12
